Goal: Transaction & Acquisition: Purchase product/service

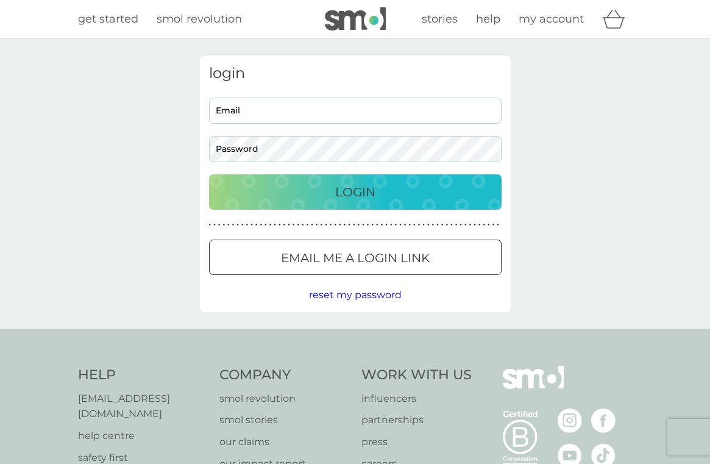
type input "[EMAIL_ADDRESS][DOMAIN_NAME]"
click at [398, 200] on div "Login" at bounding box center [355, 191] width 268 height 19
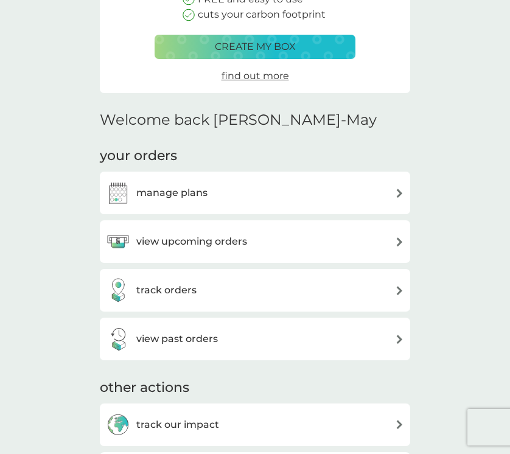
scroll to position [198, 0]
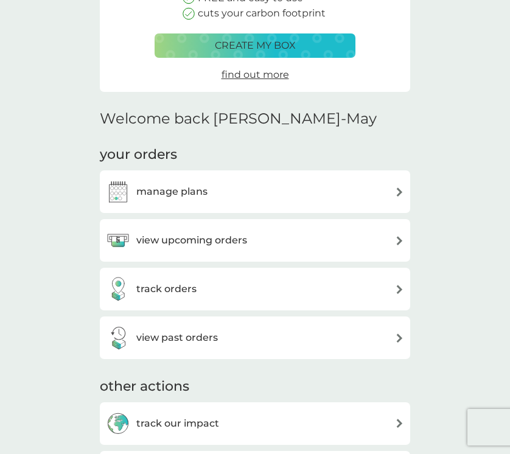
click at [393, 231] on div "view upcoming orders" at bounding box center [255, 240] width 298 height 24
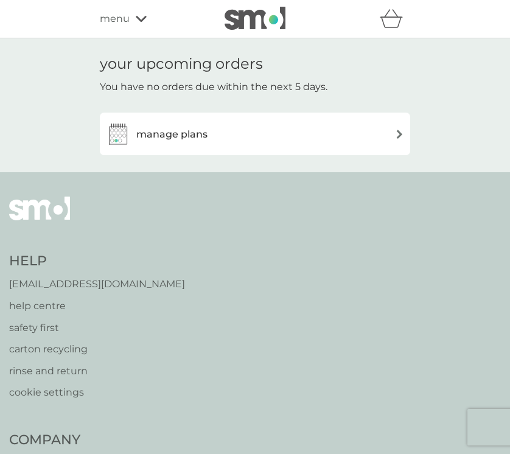
click at [366, 135] on div "manage plans" at bounding box center [255, 134] width 298 height 24
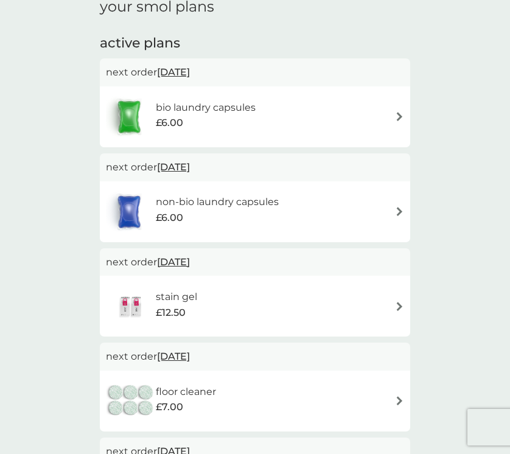
scroll to position [185, 0]
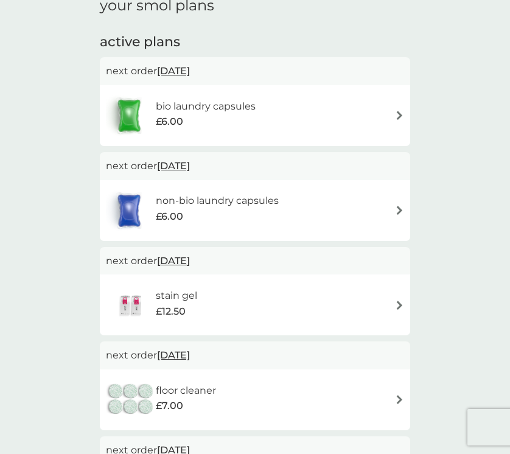
click at [398, 305] on img at bounding box center [399, 305] width 9 height 9
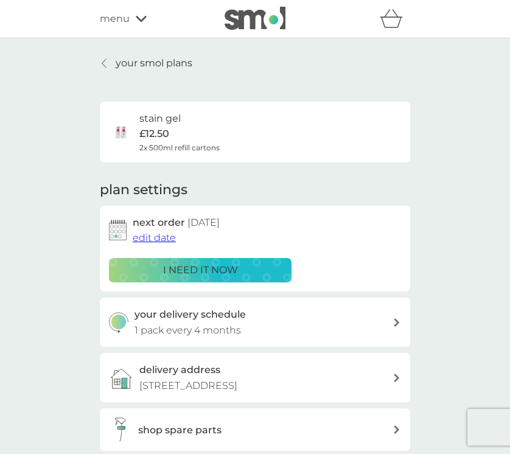
click at [164, 241] on span "edit date" at bounding box center [154, 238] width 43 height 12
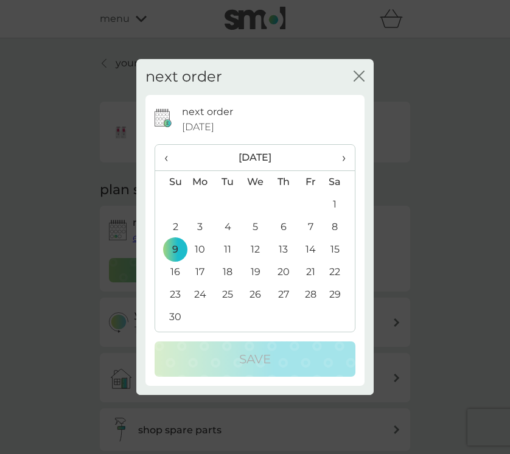
click at [343, 161] on span "›" at bounding box center [340, 158] width 12 height 26
click at [200, 228] on td "5" at bounding box center [200, 227] width 28 height 23
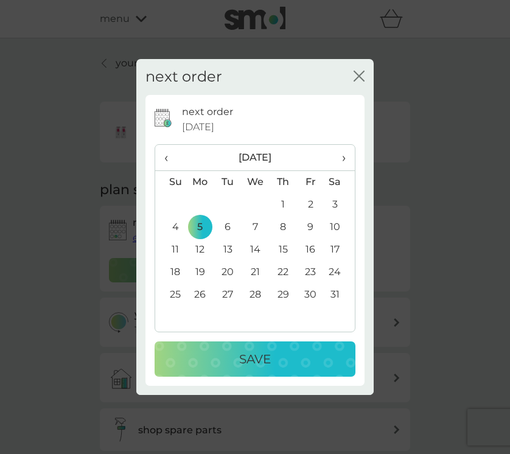
click at [232, 364] on div "Save" at bounding box center [255, 359] width 177 height 19
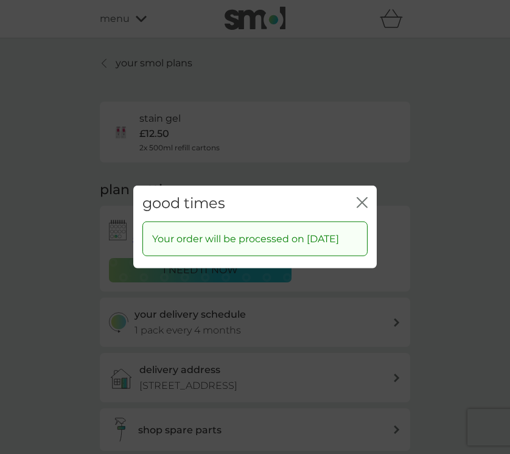
click at [362, 197] on icon "close" at bounding box center [362, 202] width 11 height 11
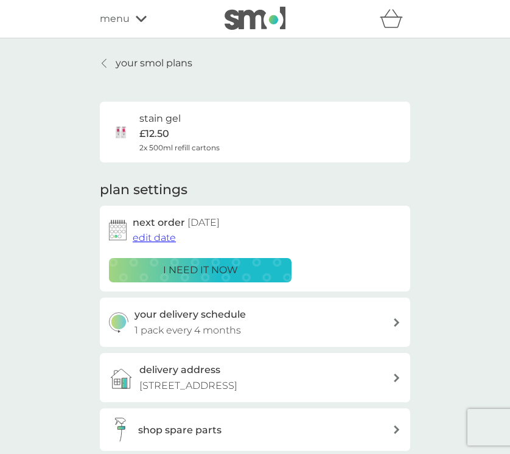
click at [146, 64] on p "your smol plans" at bounding box center [154, 63] width 77 height 16
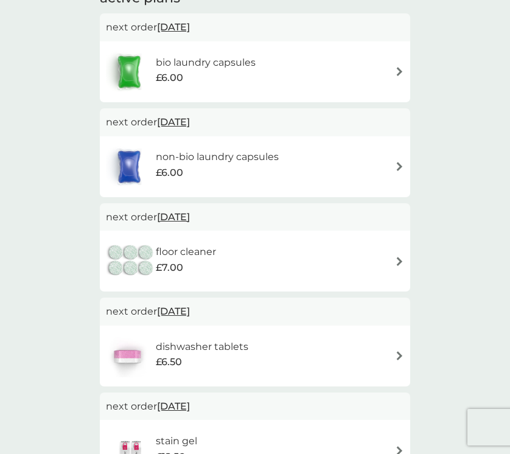
scroll to position [230, 0]
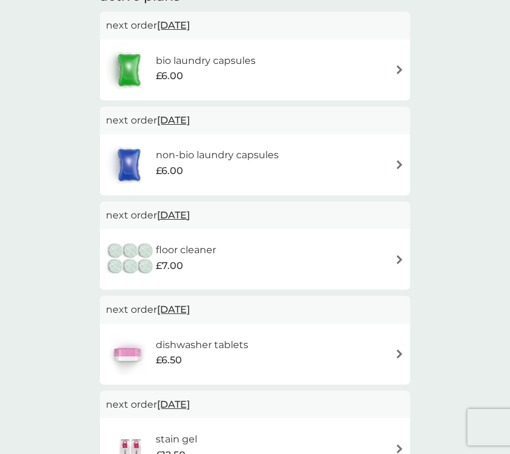
click at [398, 258] on img at bounding box center [399, 259] width 9 height 9
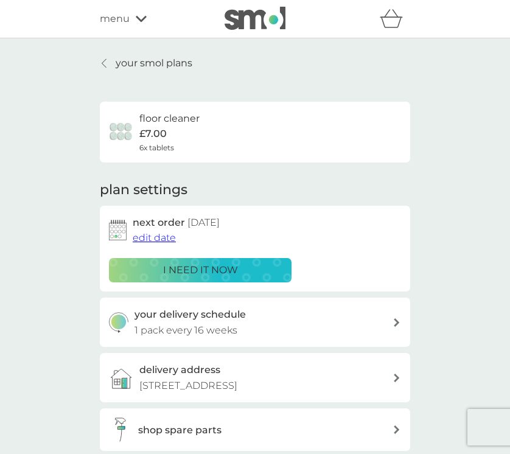
click at [142, 240] on span "edit date" at bounding box center [154, 238] width 43 height 12
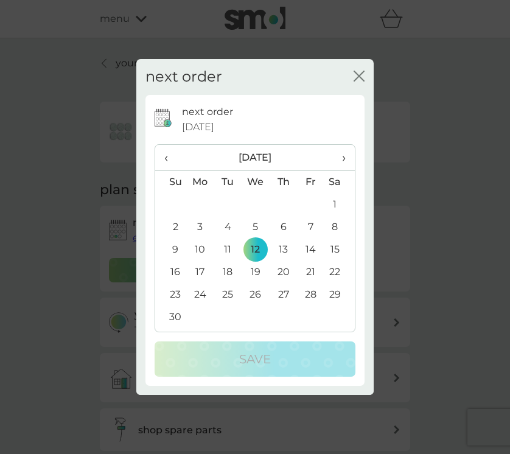
click at [339, 158] on span "›" at bounding box center [340, 158] width 12 height 26
click at [196, 227] on td "5" at bounding box center [200, 227] width 28 height 23
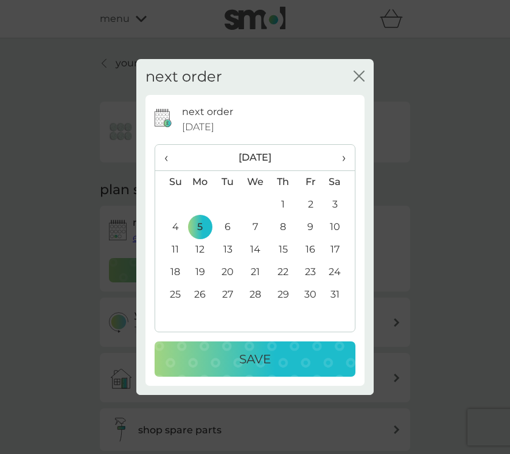
click at [222, 358] on div "Save" at bounding box center [255, 359] width 177 height 19
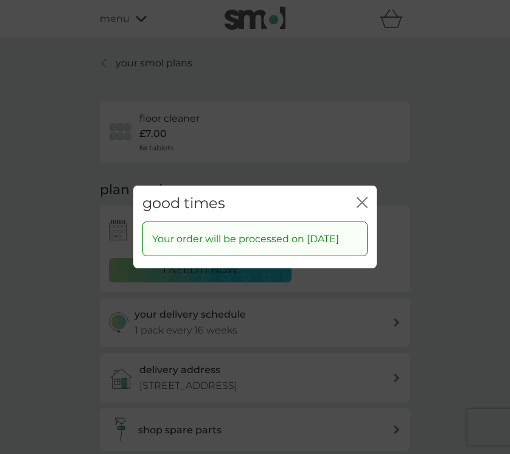
click at [361, 197] on icon "close" at bounding box center [362, 202] width 11 height 11
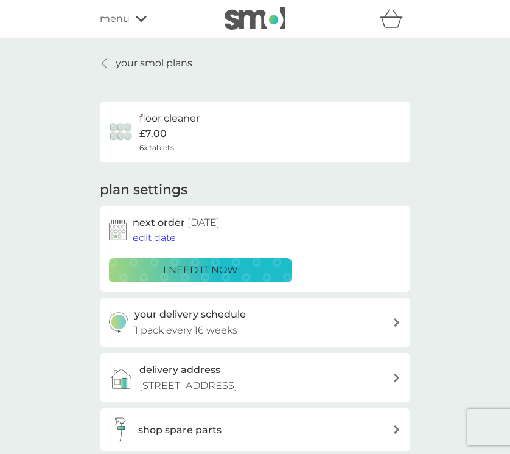
click at [130, 66] on p "your smol plans" at bounding box center [154, 63] width 77 height 16
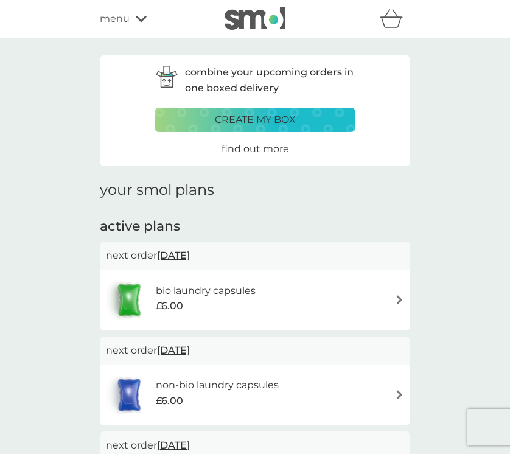
click at [138, 23] on div "menu" at bounding box center [152, 19] width 104 height 16
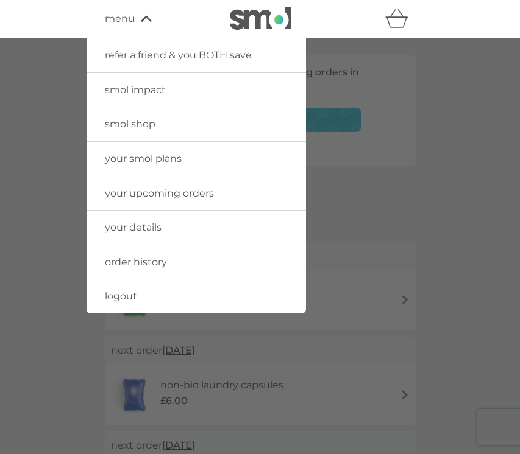
click at [137, 124] on span "smol shop" at bounding box center [130, 124] width 51 height 12
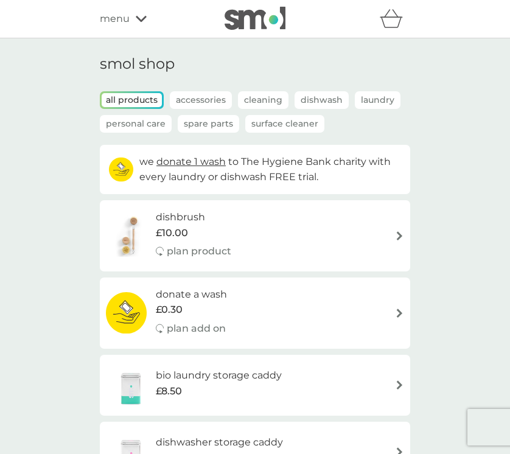
click at [214, 125] on p "Spare Parts" at bounding box center [209, 124] width 62 height 18
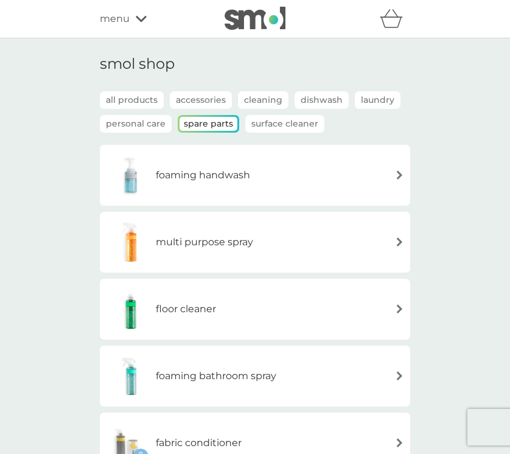
click at [342, 171] on div "foaming handwash" at bounding box center [255, 175] width 298 height 43
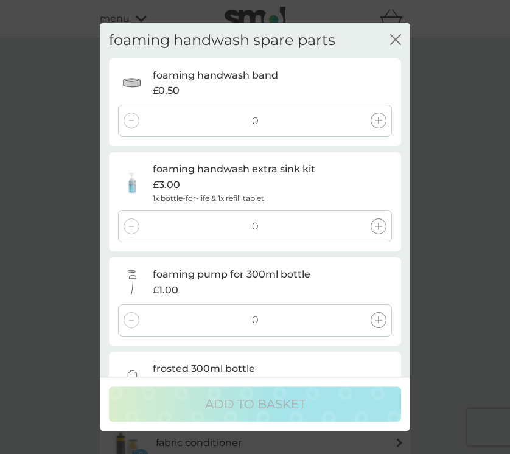
click at [378, 121] on icon at bounding box center [378, 121] width 7 height 7
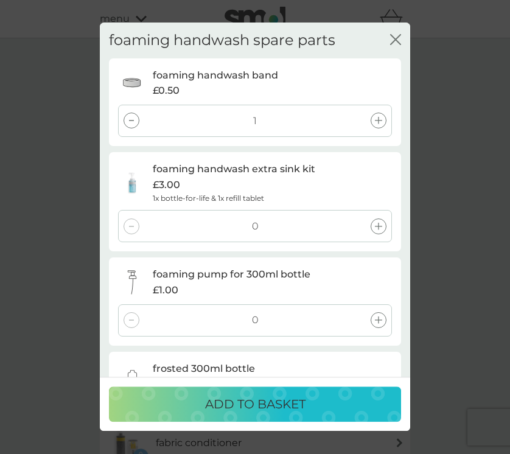
click at [378, 121] on icon at bounding box center [378, 121] width 7 height 7
click at [379, 227] on icon at bounding box center [378, 226] width 7 height 7
click at [131, 224] on div at bounding box center [132, 227] width 16 height 16
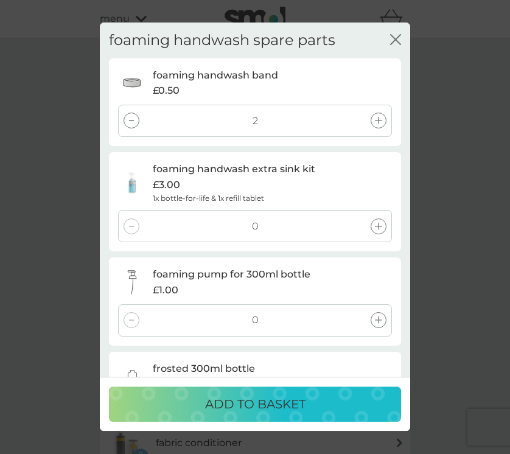
click at [132, 126] on div at bounding box center [132, 121] width 16 height 16
click at [132, 124] on div at bounding box center [132, 121] width 16 height 16
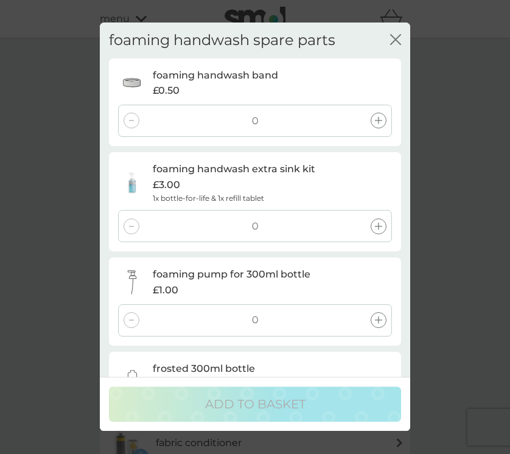
click at [376, 123] on icon at bounding box center [378, 121] width 7 height 7
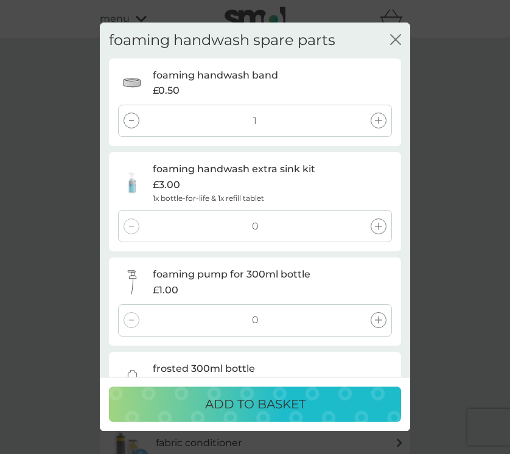
click at [376, 123] on icon at bounding box center [378, 121] width 7 height 7
click at [380, 322] on icon at bounding box center [378, 320] width 7 height 7
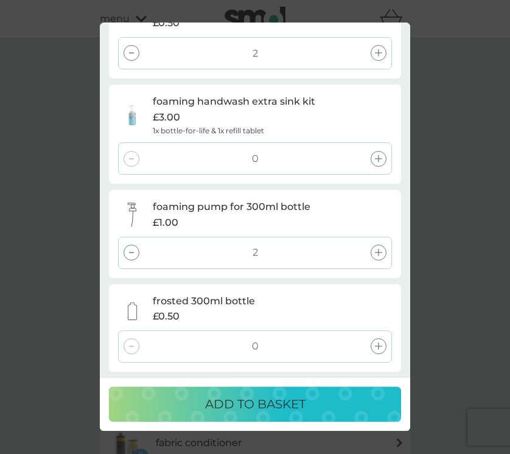
scroll to position [71, 0]
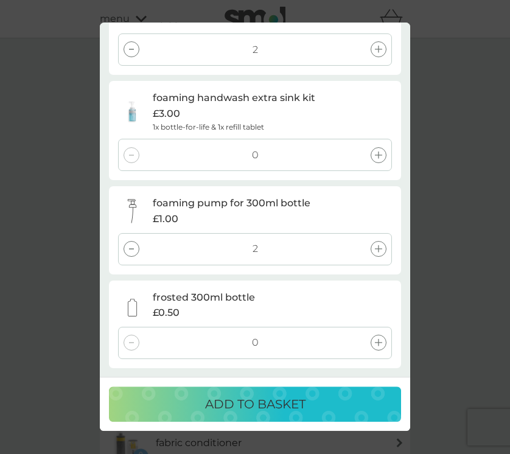
click at [381, 344] on icon at bounding box center [378, 343] width 7 height 7
click at [325, 401] on div "ADD TO BASKET" at bounding box center [255, 404] width 268 height 19
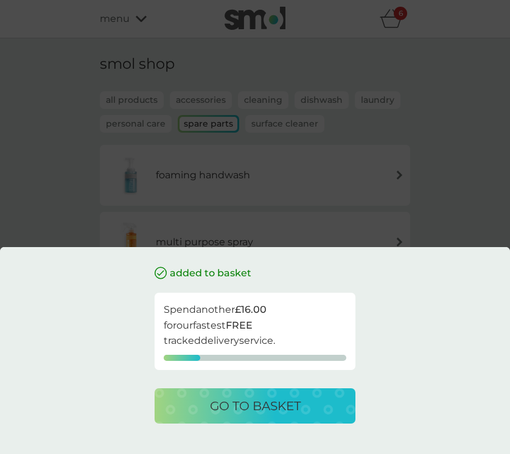
click at [445, 80] on div "added to basket Spend another £16.00 for our fastest FREE tracked delivery serv…" at bounding box center [255, 227] width 510 height 454
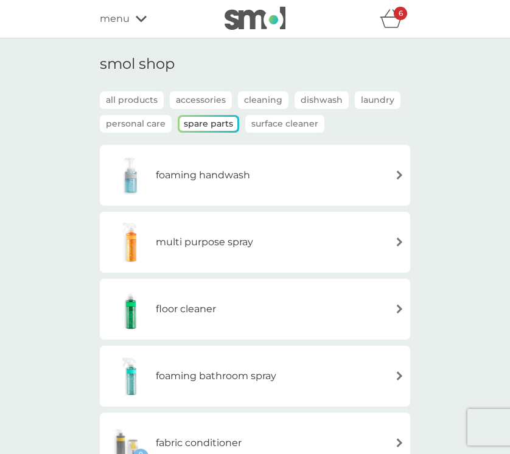
click at [316, 102] on p "Dishwash" at bounding box center [322, 100] width 54 height 18
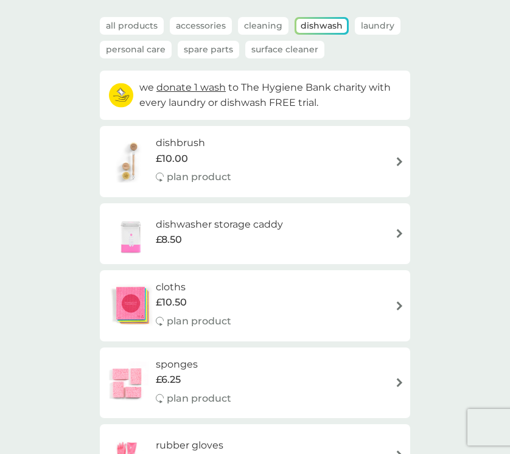
scroll to position [0, 0]
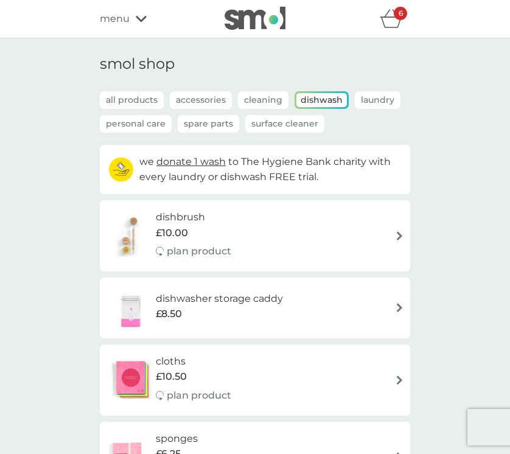
click at [263, 105] on p "Cleaning" at bounding box center [263, 100] width 51 height 18
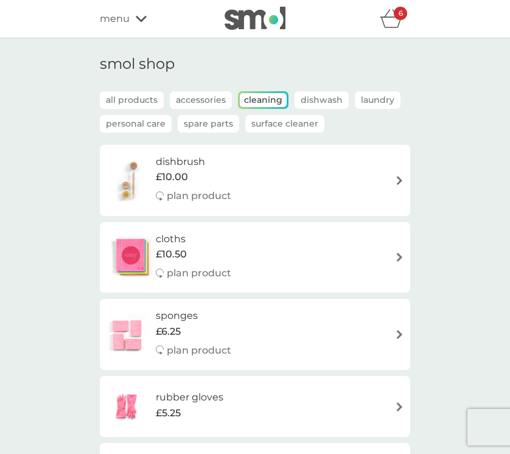
click at [131, 124] on p "Personal Care" at bounding box center [136, 124] width 72 height 18
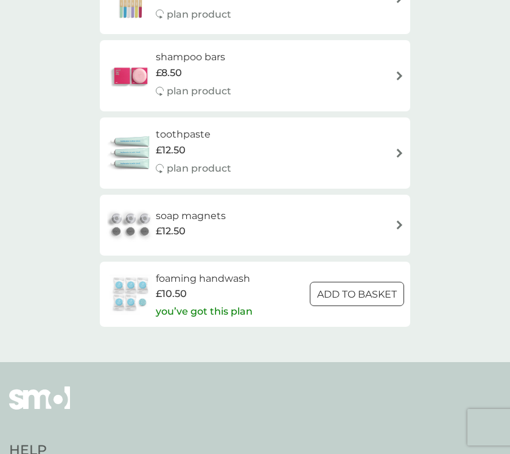
scroll to position [443, 0]
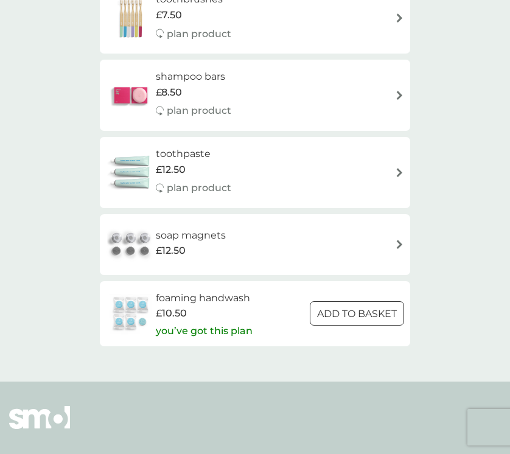
click at [329, 315] on p "ADD TO BASKET" at bounding box center [357, 314] width 80 height 16
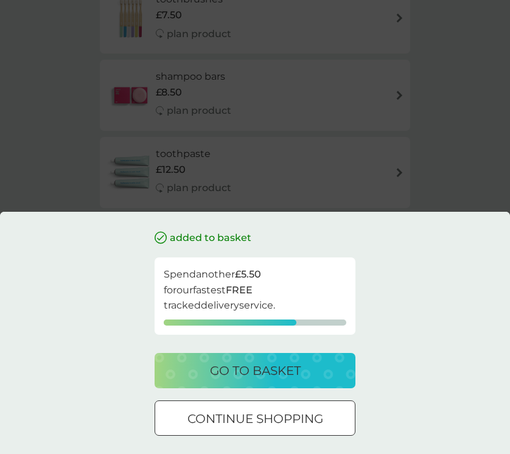
click at [432, 133] on div "added to basket Spend another £5.50 for our fastest FREE tracked delivery servi…" at bounding box center [255, 227] width 510 height 454
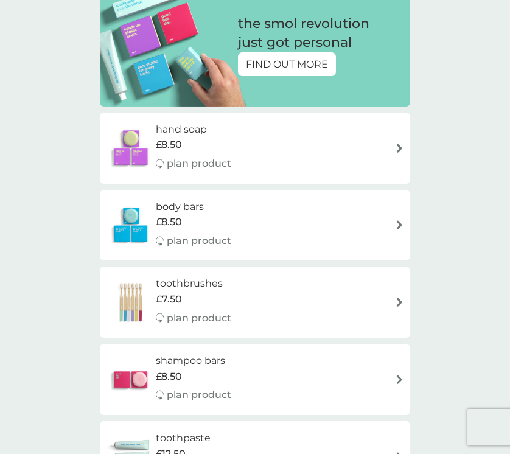
scroll to position [0, 0]
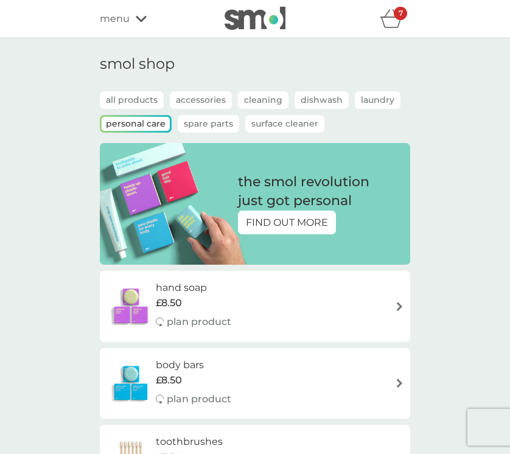
click at [216, 125] on p "Spare Parts" at bounding box center [209, 124] width 62 height 18
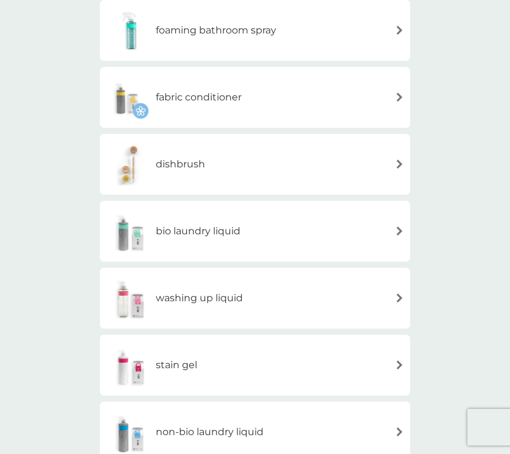
scroll to position [356, 0]
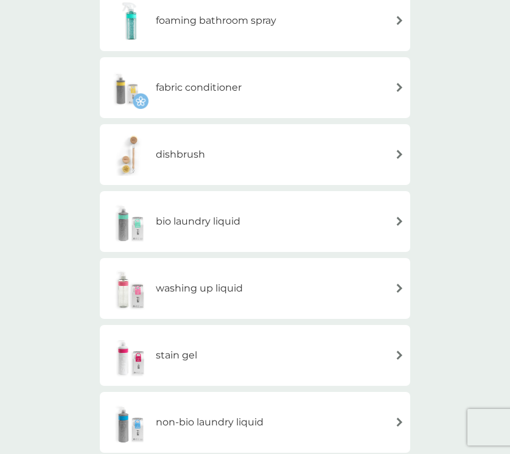
click at [253, 288] on div "washing up liquid" at bounding box center [255, 288] width 298 height 43
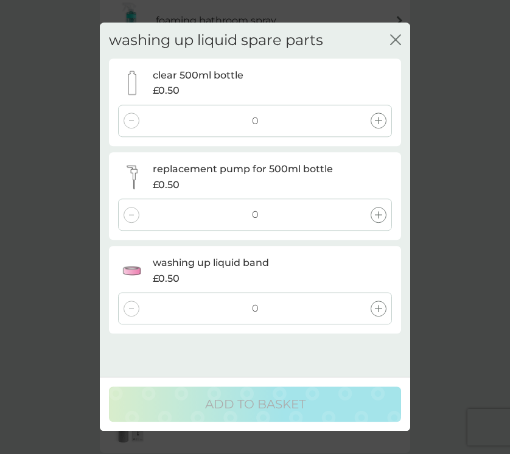
click at [378, 121] on icon at bounding box center [378, 121] width 7 height 7
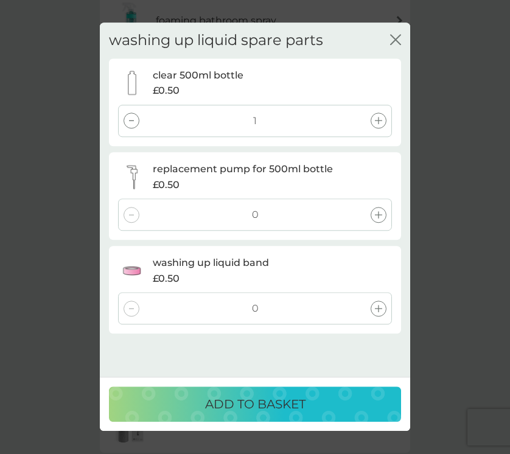
click at [379, 214] on icon at bounding box center [378, 214] width 7 height 7
click at [376, 311] on icon at bounding box center [378, 308] width 7 height 7
click at [309, 406] on div "ADD TO BASKET" at bounding box center [255, 404] width 268 height 19
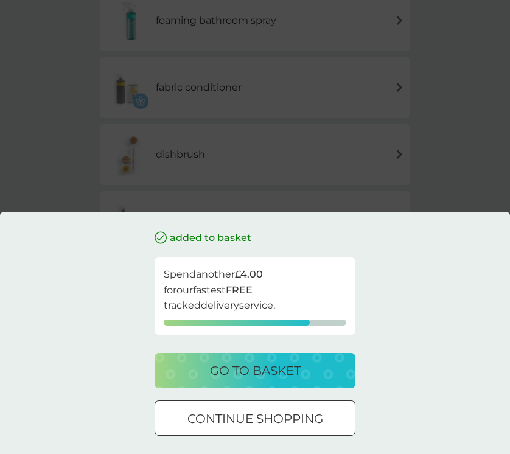
click at [283, 422] on p "continue shopping" at bounding box center [256, 418] width 136 height 19
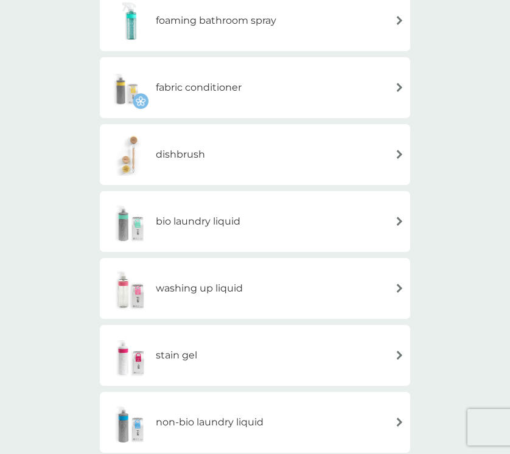
click at [294, 353] on div "stain gel" at bounding box center [255, 355] width 298 height 43
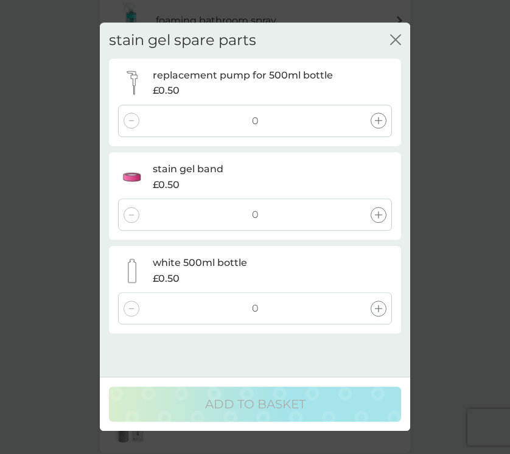
click at [384, 121] on div at bounding box center [379, 121] width 16 height 16
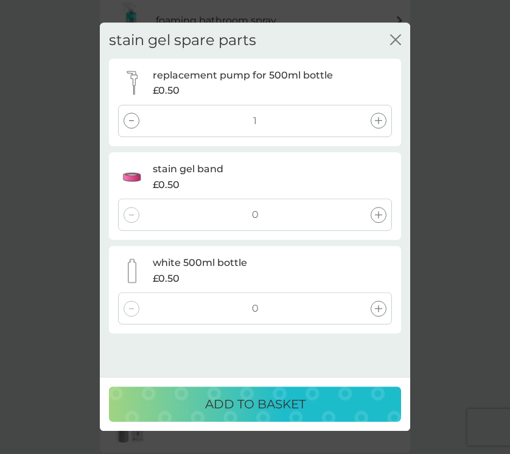
click at [378, 213] on icon at bounding box center [378, 214] width 7 height 7
click at [378, 308] on icon at bounding box center [378, 308] width 7 height 7
click at [336, 411] on div "ADD TO BASKET" at bounding box center [255, 404] width 268 height 19
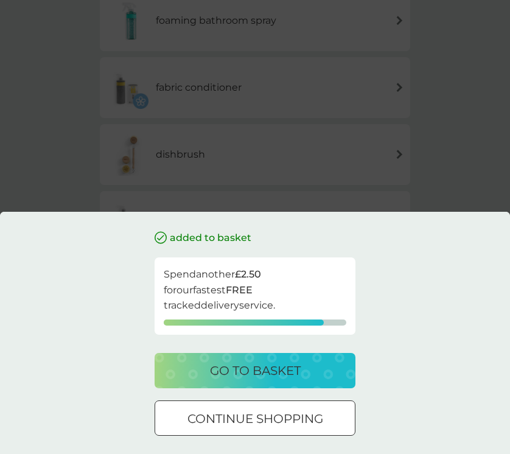
click at [292, 373] on p "go to basket" at bounding box center [255, 370] width 91 height 19
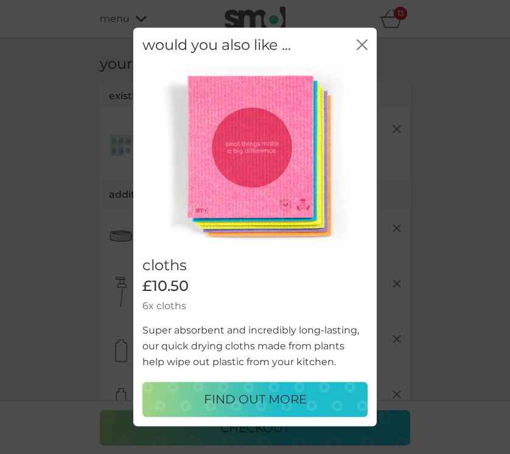
click at [361, 45] on icon "close" at bounding box center [362, 44] width 11 height 11
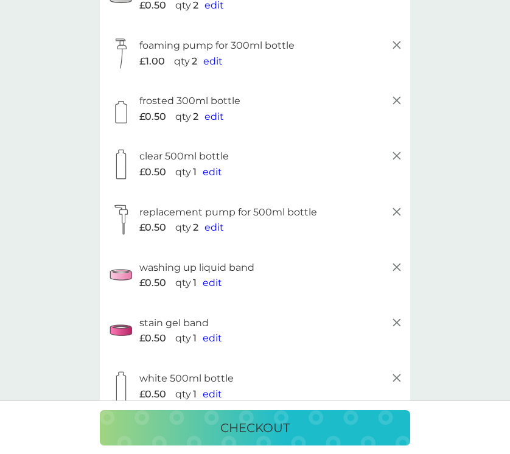
scroll to position [257, 0]
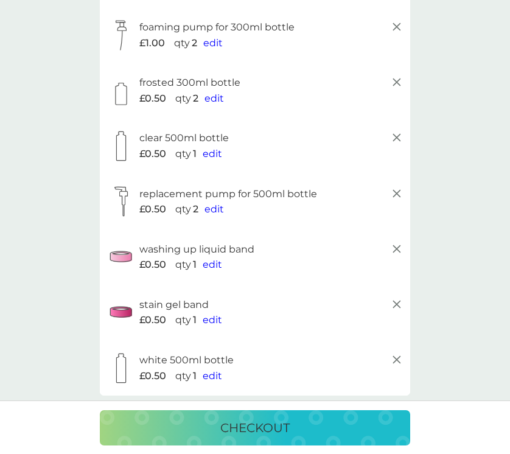
click at [399, 303] on icon at bounding box center [397, 304] width 15 height 15
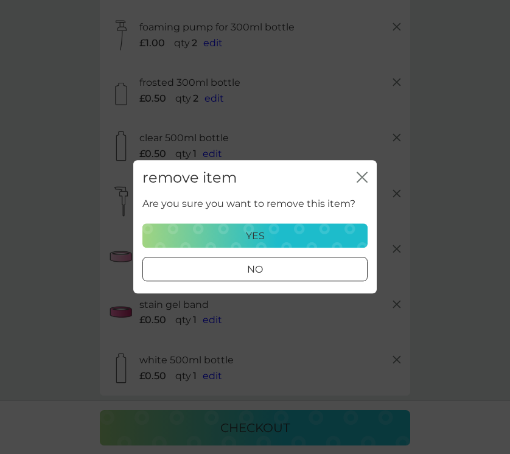
click at [311, 236] on div "yes" at bounding box center [255, 236] width 210 height 16
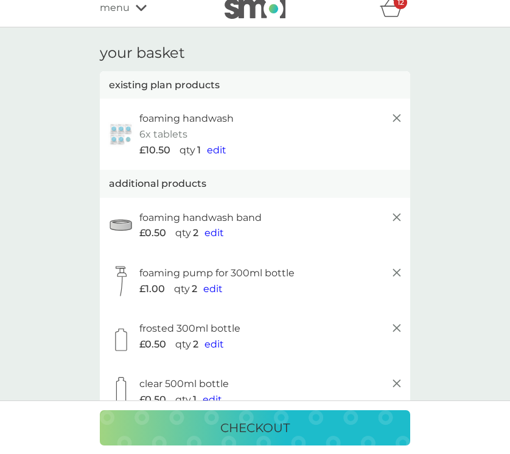
scroll to position [0, 0]
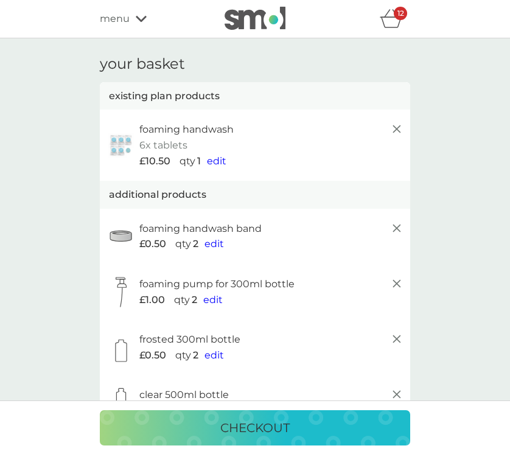
click at [393, 20] on icon "basket" at bounding box center [391, 18] width 23 height 19
click at [143, 21] on icon at bounding box center [141, 18] width 11 height 7
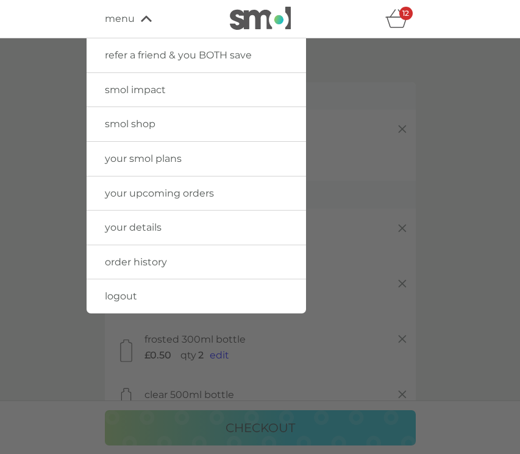
click at [129, 124] on span "smol shop" at bounding box center [130, 124] width 51 height 12
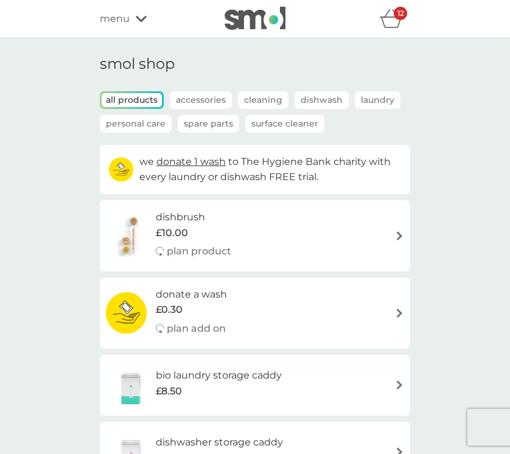
click at [365, 105] on p "Laundry" at bounding box center [378, 100] width 46 height 18
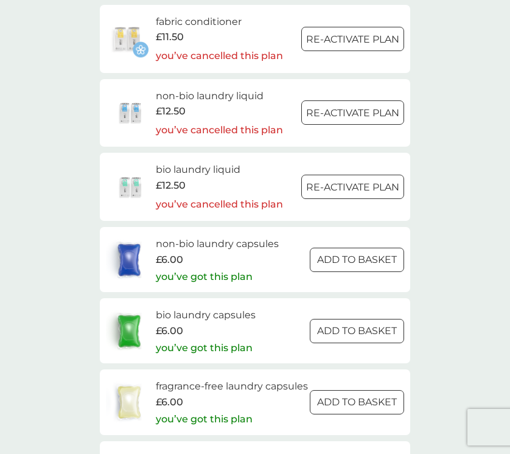
scroll to position [409, 0]
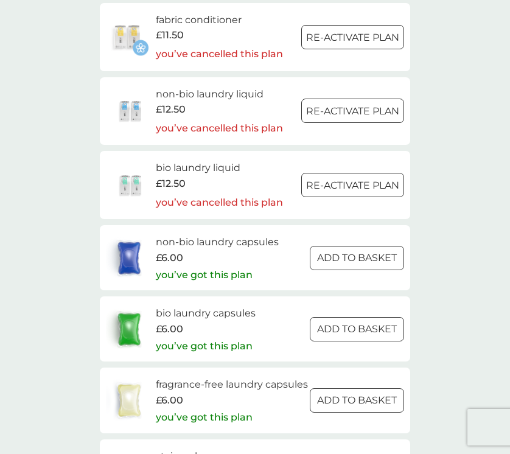
click at [333, 325] on p "ADD TO BASKET" at bounding box center [357, 330] width 80 height 16
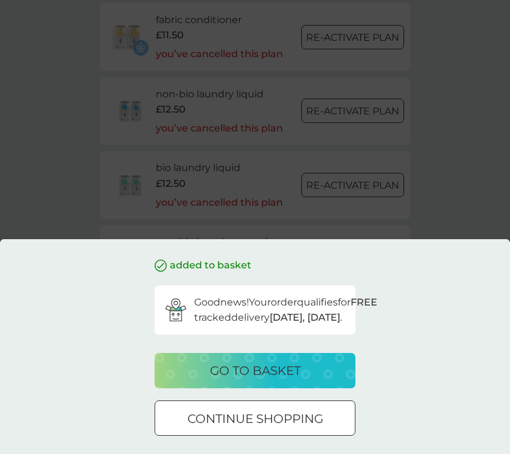
click at [289, 370] on p "go to basket" at bounding box center [255, 370] width 91 height 19
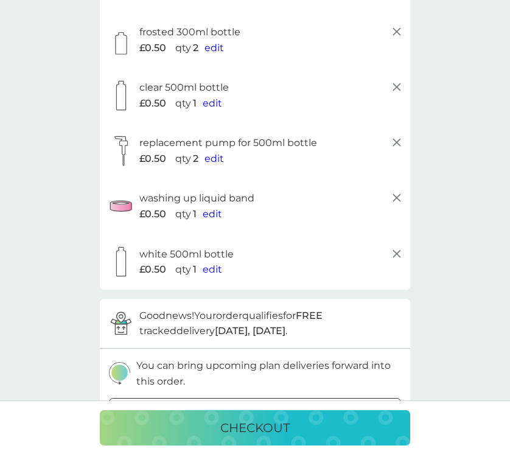
scroll to position [378, 0]
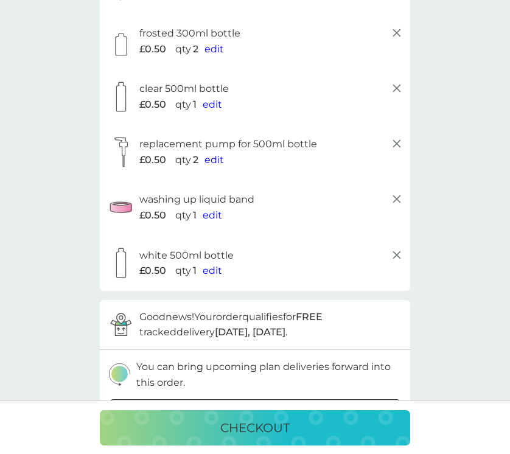
click at [283, 425] on p "checkout" at bounding box center [254, 427] width 69 height 19
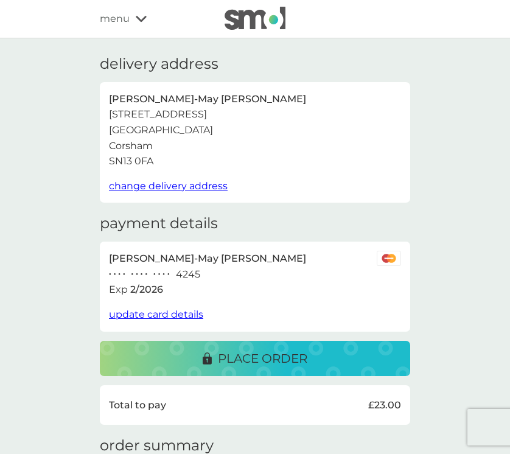
click at [282, 361] on p "place order" at bounding box center [263, 358] width 90 height 19
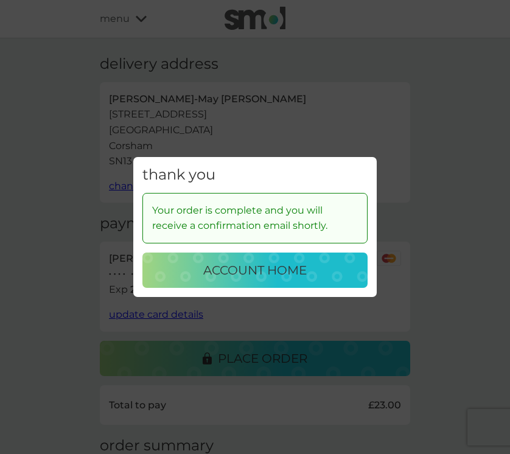
click at [286, 272] on p "account home" at bounding box center [255, 270] width 104 height 19
